Goal: Task Accomplishment & Management: Complete application form

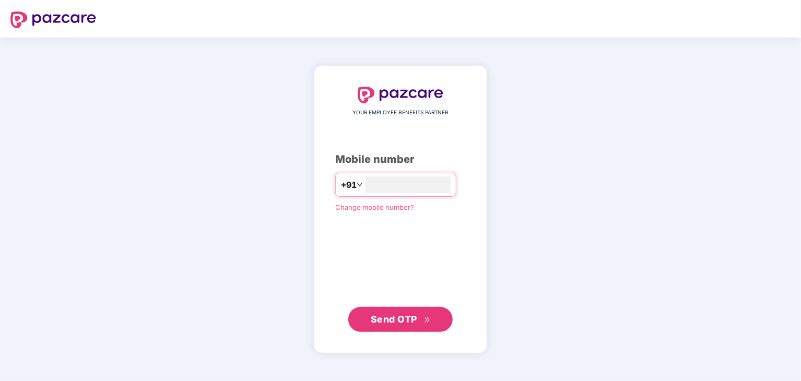
type input "**********"
click at [391, 317] on span "Send OTP" at bounding box center [394, 319] width 46 height 11
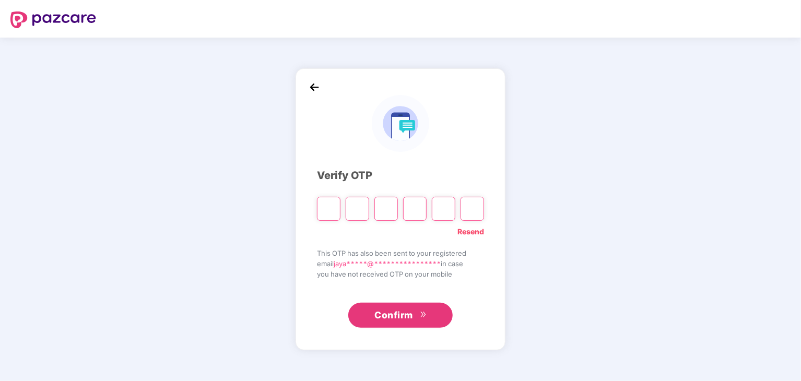
paste input "*"
type input "*"
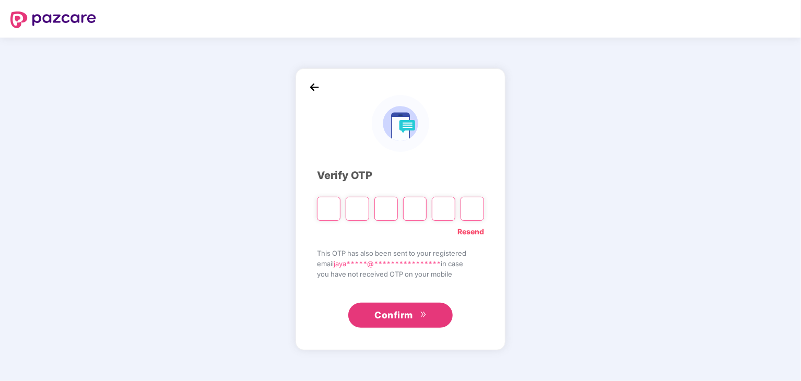
type input "*"
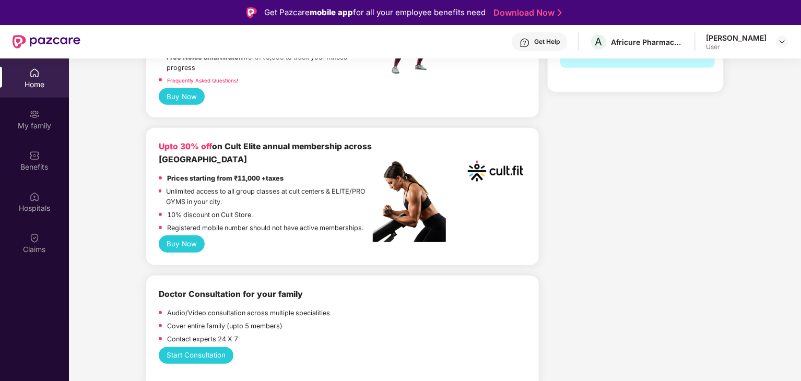
scroll to position [261, 0]
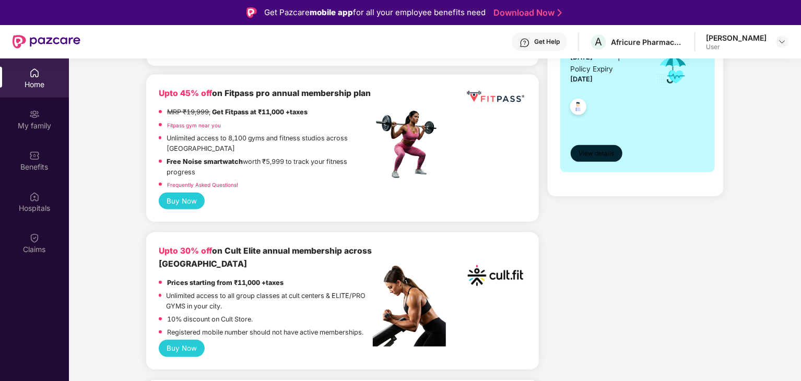
click at [597, 157] on span "View details" at bounding box center [596, 154] width 36 height 10
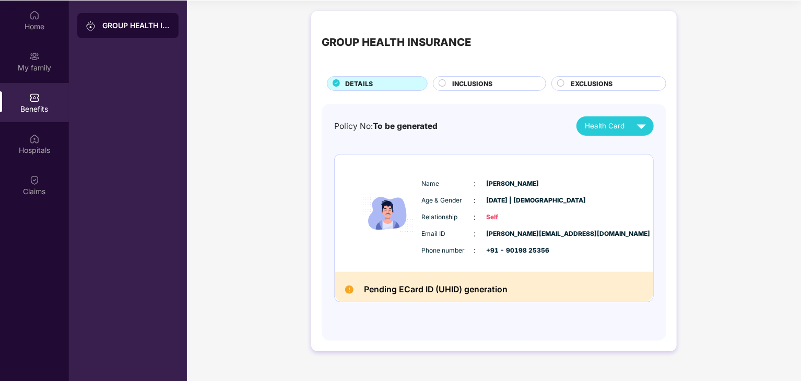
scroll to position [58, 0]
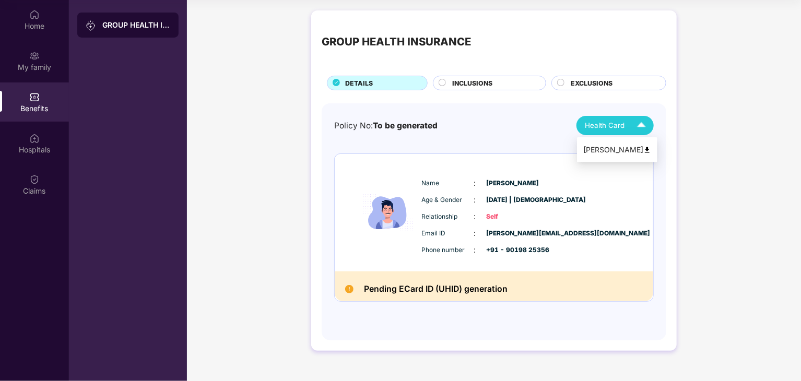
click at [622, 132] on div "Health Card" at bounding box center [618, 125] width 66 height 18
click at [480, 84] on span "INCLUSIONS" at bounding box center [472, 83] width 40 height 10
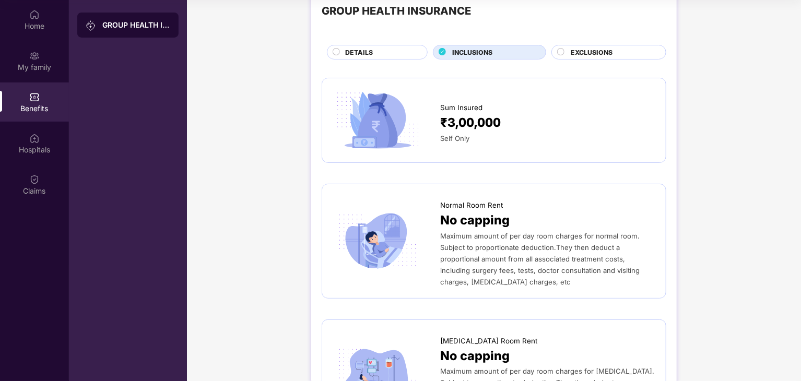
scroll to position [0, 0]
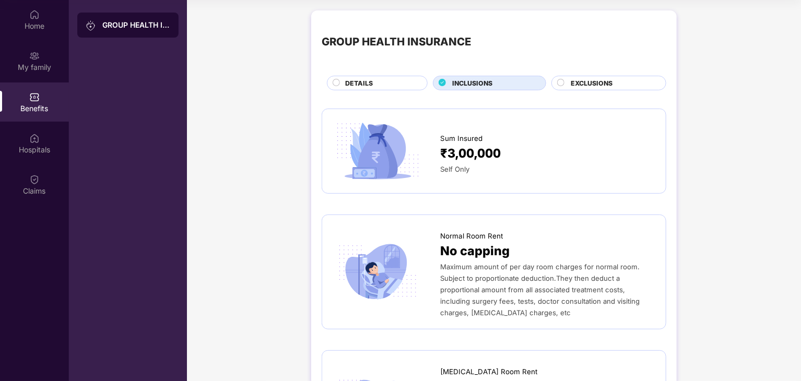
click at [587, 81] on span "EXCLUSIONS" at bounding box center [592, 83] width 42 height 10
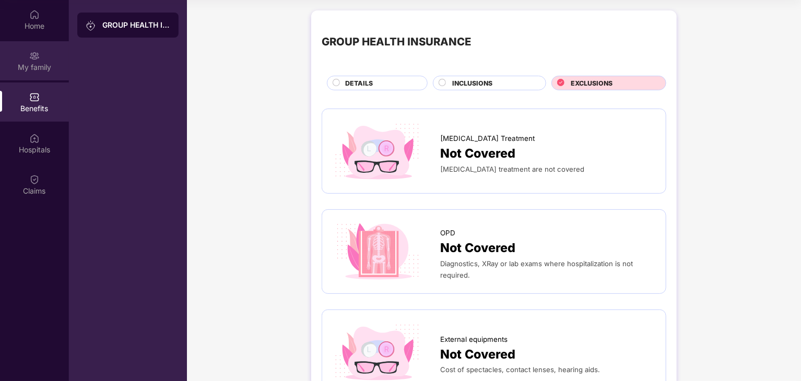
click at [21, 67] on div "My family" at bounding box center [34, 67] width 69 height 10
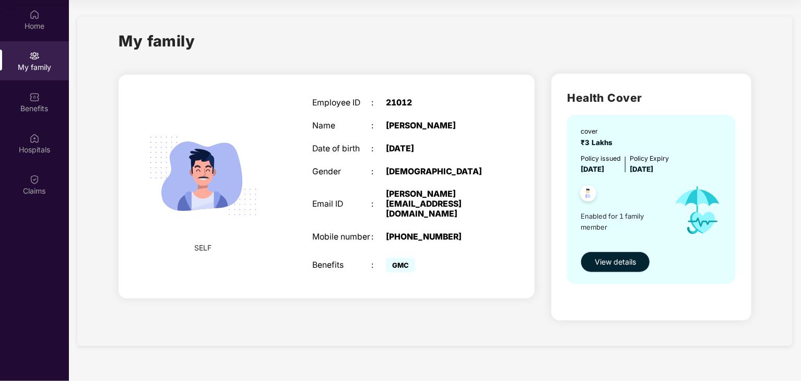
click at [625, 261] on span "View details" at bounding box center [615, 261] width 41 height 11
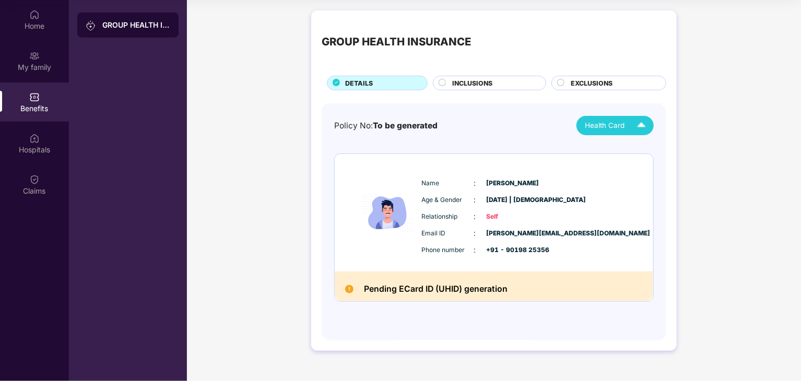
click at [640, 124] on img at bounding box center [641, 125] width 18 height 18
click at [632, 152] on div "[PERSON_NAME]" at bounding box center [617, 149] width 68 height 11
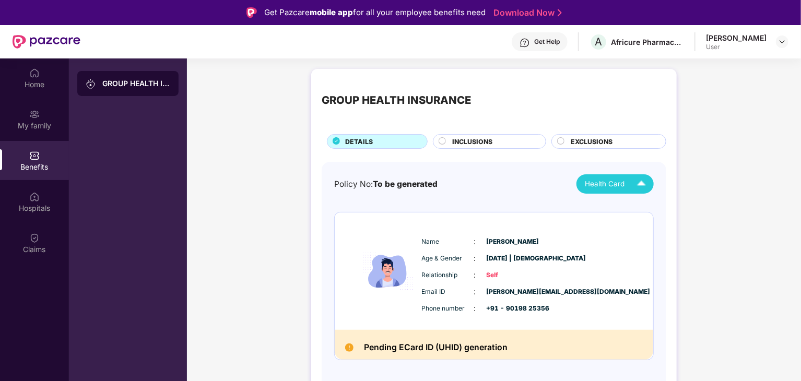
click at [15, 36] on img at bounding box center [47, 42] width 68 height 14
click at [777, 43] on div at bounding box center [782, 42] width 13 height 13
click at [683, 68] on div "Logout" at bounding box center [733, 66] width 136 height 20
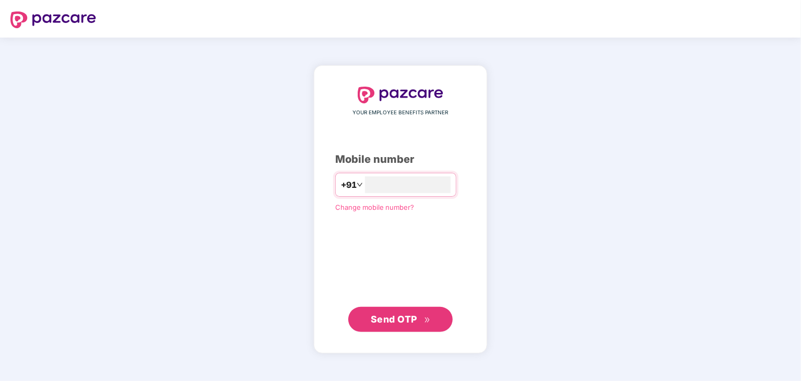
click at [417, 311] on button "Send OTP" at bounding box center [400, 319] width 104 height 25
click at [416, 185] on input "**********" at bounding box center [408, 184] width 86 height 17
type input "**********"
click at [382, 322] on span "Send OTP" at bounding box center [394, 319] width 46 height 11
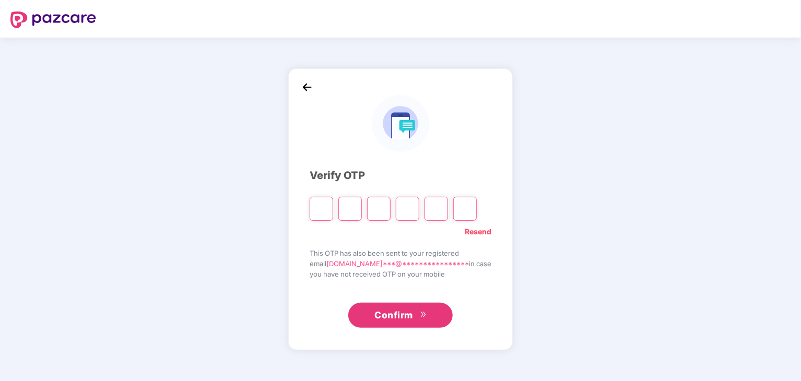
type input "*"
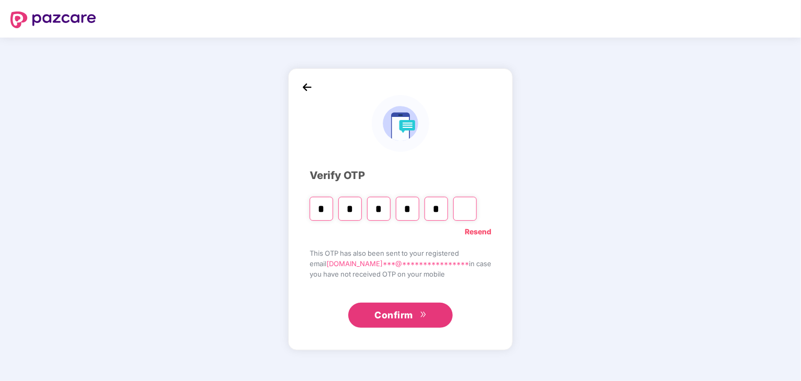
type input "*"
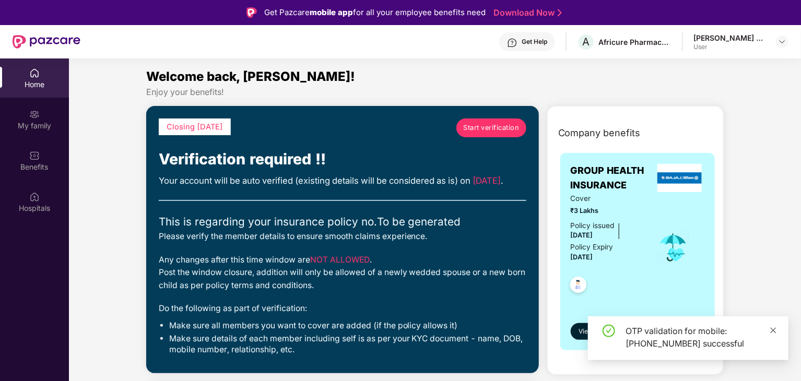
click at [772, 333] on icon "close" at bounding box center [773, 330] width 7 height 7
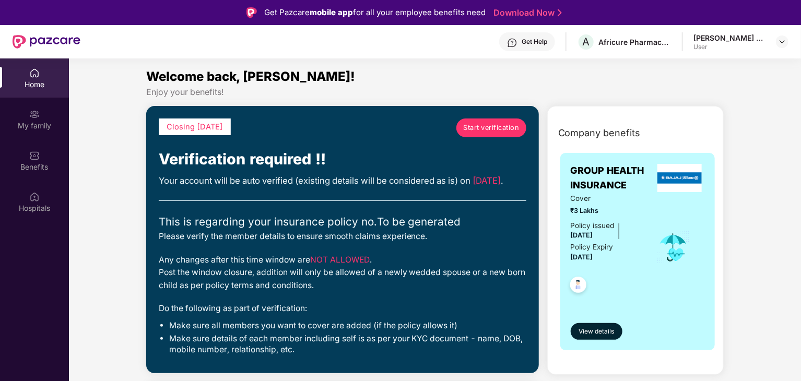
click at [484, 130] on span "Start verification" at bounding box center [491, 128] width 56 height 10
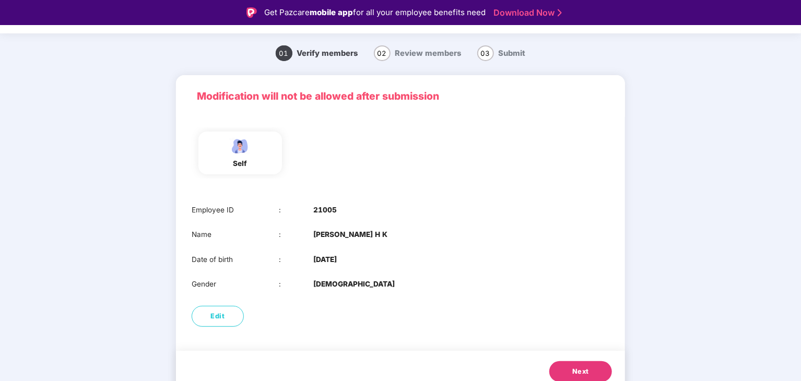
scroll to position [35, 0]
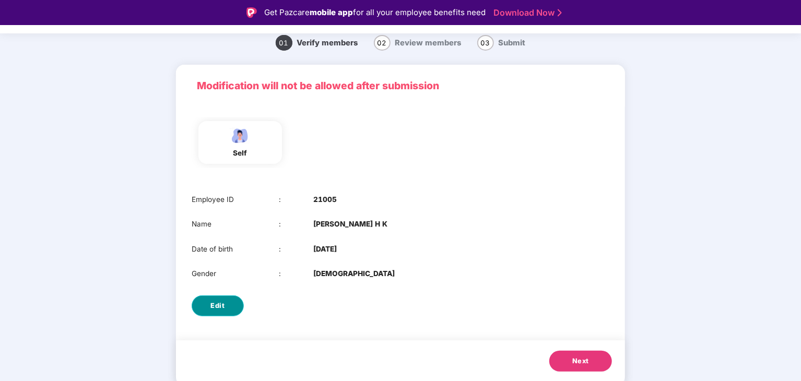
click at [205, 305] on button "Edit" at bounding box center [218, 305] width 52 height 21
select select "****"
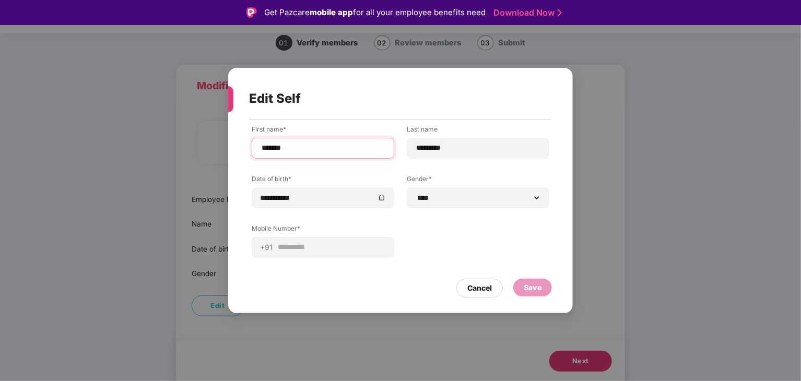
click at [353, 146] on input "*******" at bounding box center [323, 148] width 125 height 11
type input "**********"
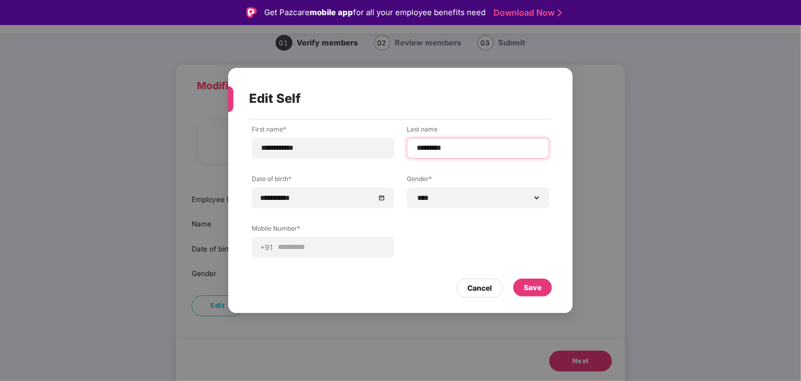
click at [438, 150] on input "*********" at bounding box center [478, 148] width 125 height 11
type input "***"
click at [541, 285] on div "Save" at bounding box center [532, 288] width 39 height 18
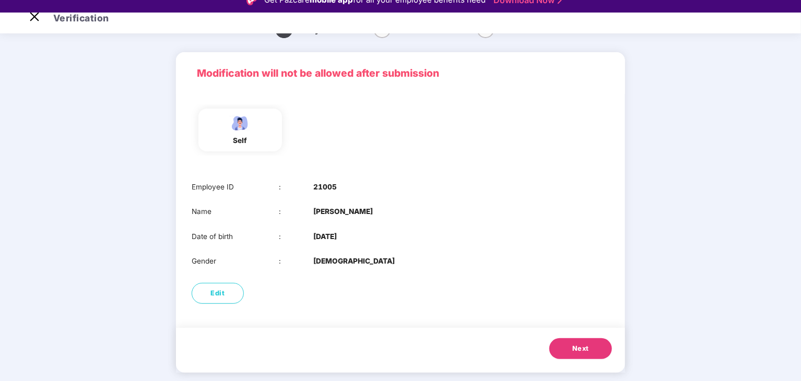
scroll to position [25, 0]
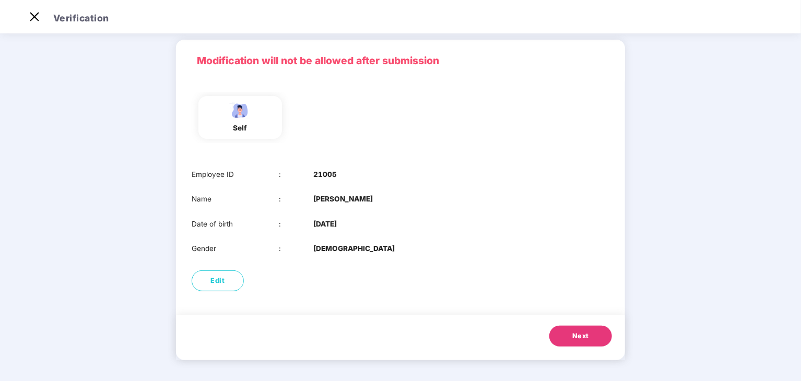
click at [575, 337] on span "Next" at bounding box center [580, 336] width 17 height 10
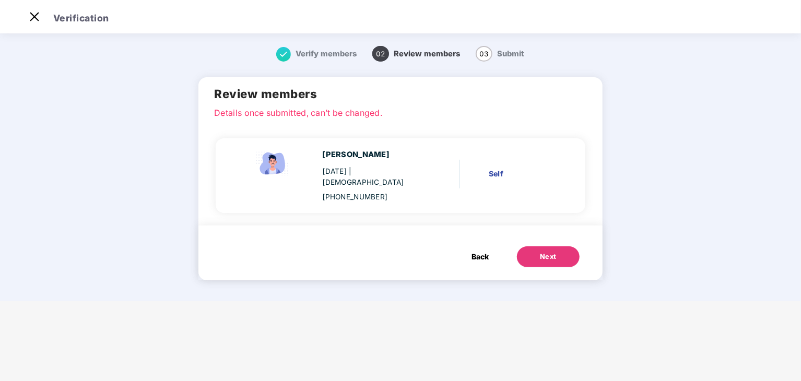
scroll to position [0, 0]
click at [540, 252] on div "Next" at bounding box center [548, 257] width 17 height 10
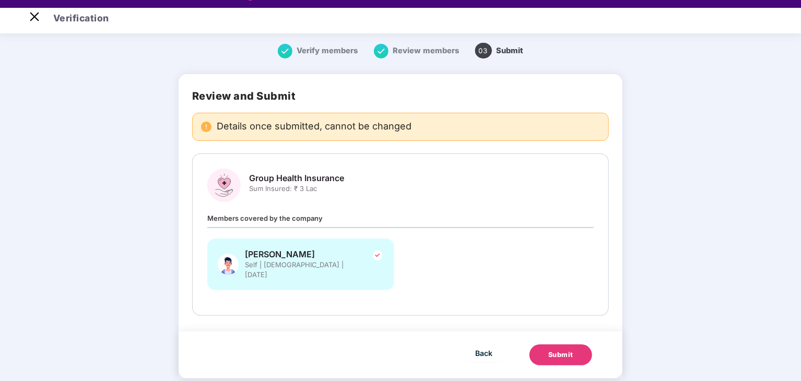
scroll to position [25, 0]
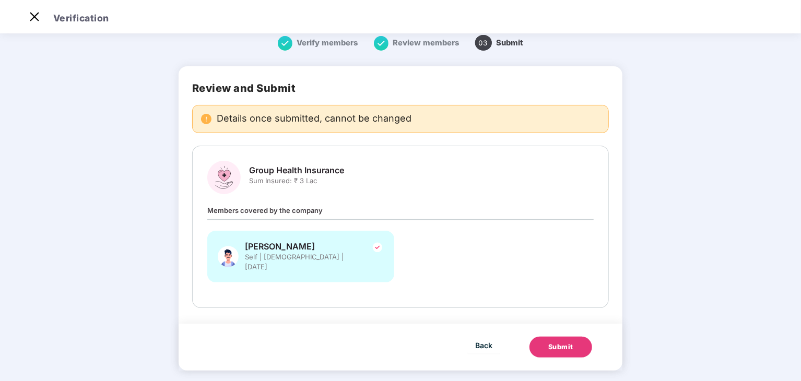
click at [569, 342] on div "Submit" at bounding box center [560, 347] width 25 height 10
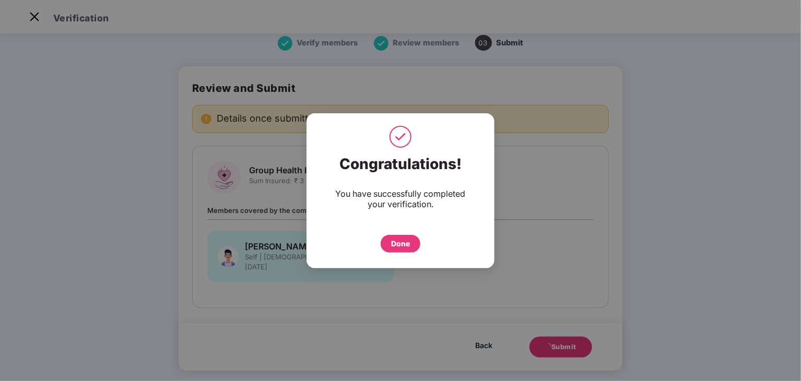
click at [405, 246] on div "Done" at bounding box center [400, 243] width 19 height 11
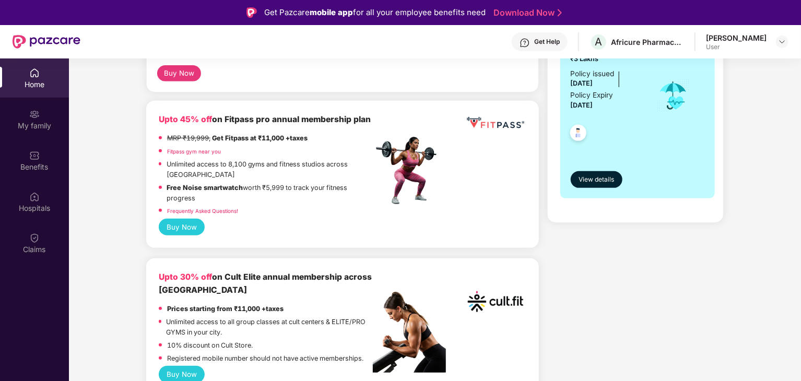
scroll to position [157, 0]
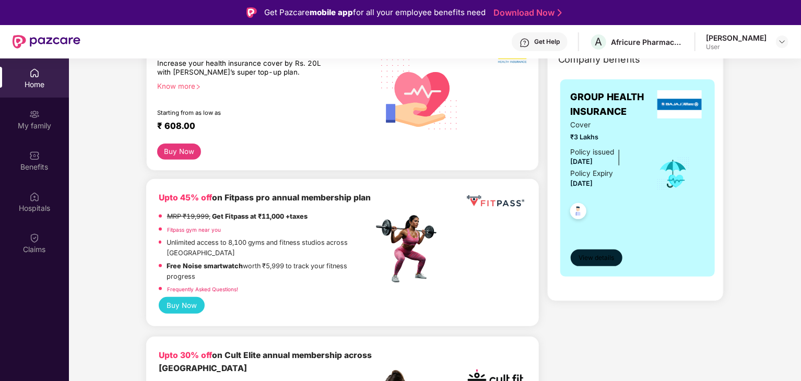
click at [599, 256] on span "View details" at bounding box center [596, 258] width 36 height 10
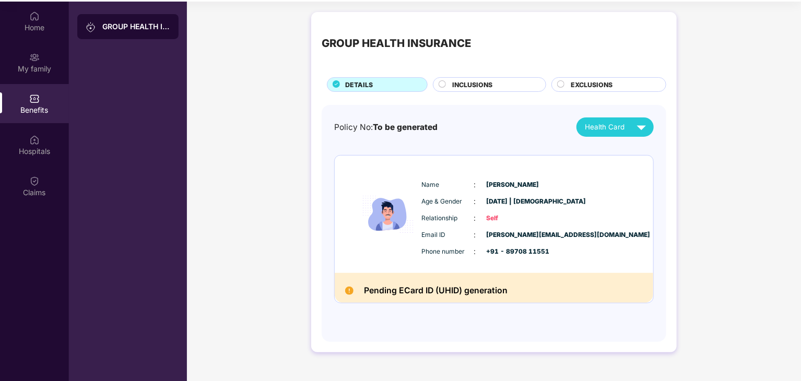
scroll to position [58, 0]
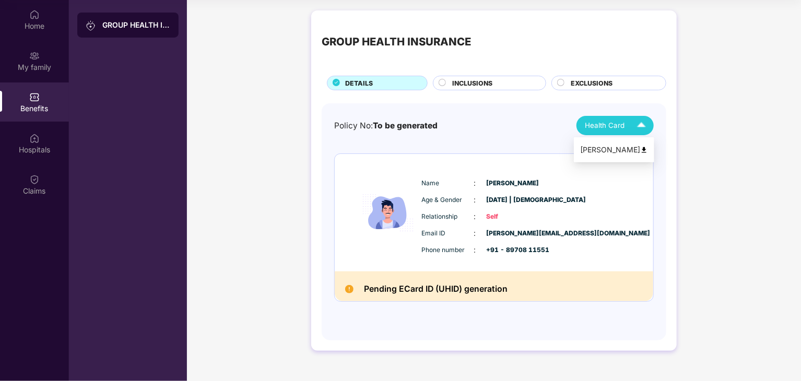
click at [609, 128] on span "Health Card" at bounding box center [605, 125] width 40 height 11
click at [614, 151] on div "Venkatareddy H K" at bounding box center [614, 149] width 68 height 11
drag, startPoint x: 764, startPoint y: 0, endPoint x: 537, endPoint y: 342, distance: 410.9
click at [537, 343] on div "GROUP HEALTH INSURANCE DETAILS INCLUSIONS EXCLUSIONS Policy No: To be generated…" at bounding box center [493, 180] width 365 height 340
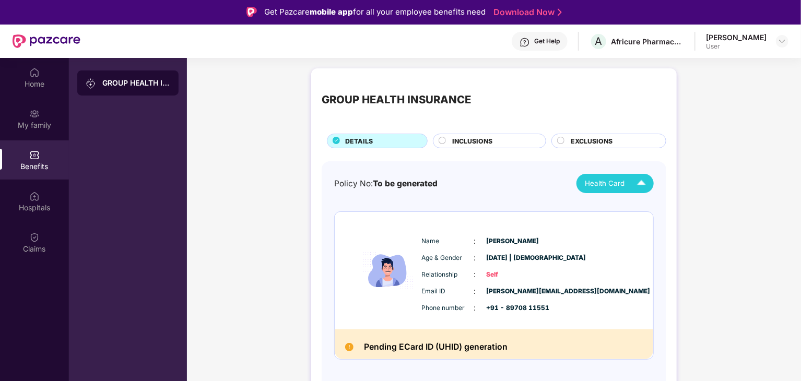
scroll to position [0, 0]
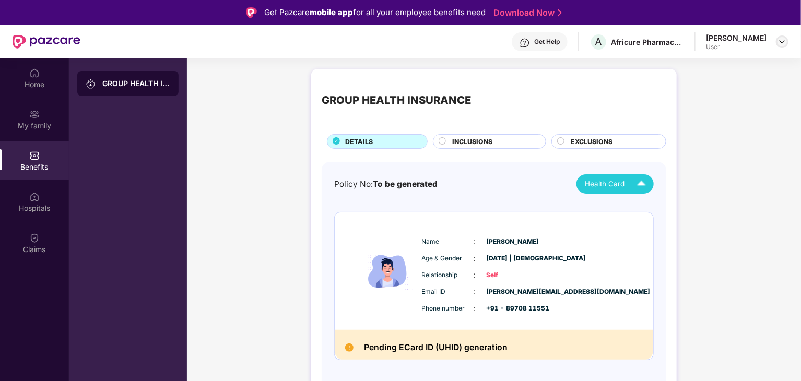
click at [784, 43] on img at bounding box center [782, 42] width 8 height 8
click at [702, 63] on div "Logout" at bounding box center [733, 66] width 136 height 20
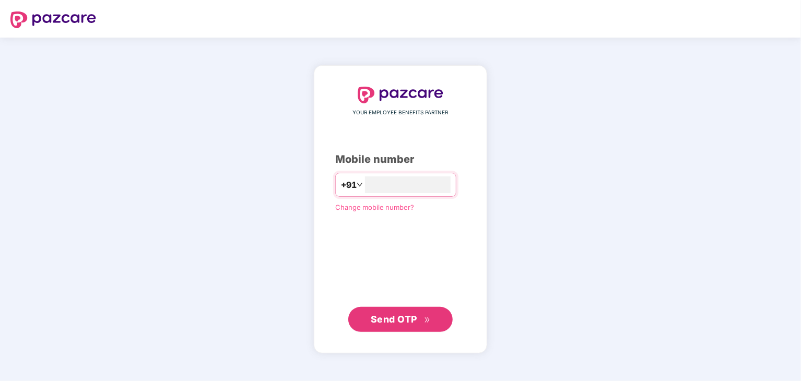
drag, startPoint x: 780, startPoint y: 1, endPoint x: 447, endPoint y: 265, distance: 425.4
click at [447, 265] on div "YOUR EMPLOYEE BENEFITS PARTNER Mobile number +91 Change mobile number? Send OTP" at bounding box center [400, 209] width 131 height 245
